Goal: Task Accomplishment & Management: Use online tool/utility

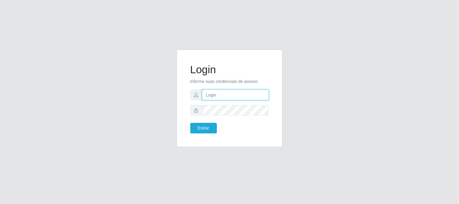
click at [242, 97] on input "text" at bounding box center [235, 95] width 67 height 11
type input "[EMAIL_ADDRESS][DOMAIN_NAME]"
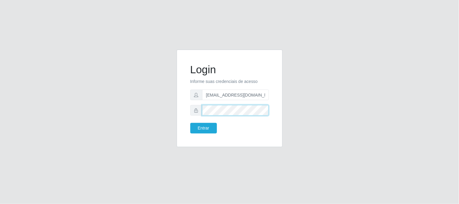
click at [190, 123] on button "Entrar" at bounding box center [203, 128] width 27 height 11
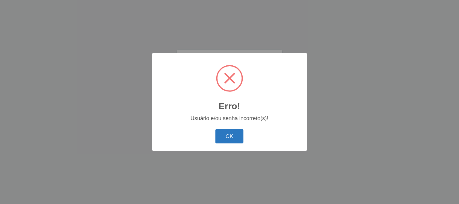
click at [224, 138] on button "OK" at bounding box center [229, 136] width 28 height 14
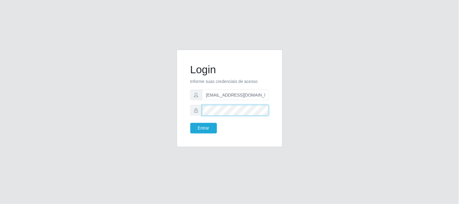
click at [190, 123] on button "Entrar" at bounding box center [203, 128] width 27 height 11
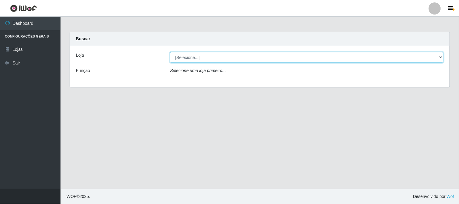
click at [206, 57] on select "[Selecione...] Queiroz Atacadão - [GEOGRAPHIC_DATA]" at bounding box center [307, 57] width 274 height 11
select select "464"
click at [170, 52] on select "[Selecione...] Queiroz Atacadão - [GEOGRAPHIC_DATA]" at bounding box center [307, 57] width 274 height 11
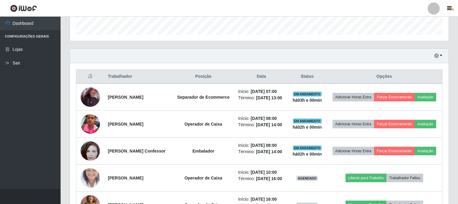
scroll to position [202, 0]
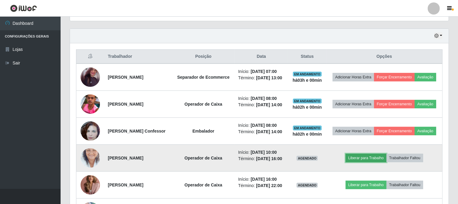
click at [378, 159] on button "Liberar para Trabalho" at bounding box center [365, 158] width 41 height 8
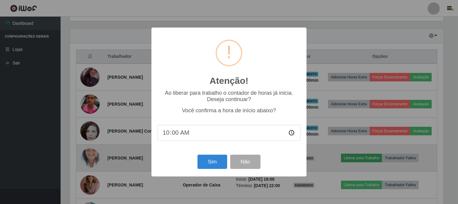
scroll to position [125, 374]
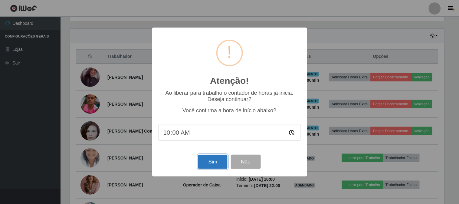
click at [210, 164] on button "Sim" at bounding box center [212, 162] width 29 height 14
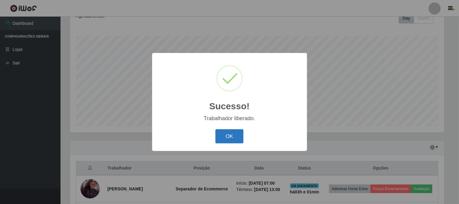
click at [222, 133] on button "OK" at bounding box center [229, 136] width 28 height 14
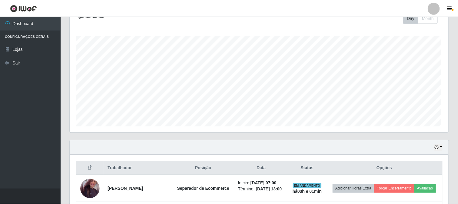
scroll to position [125, 378]
